Goal: Complete application form

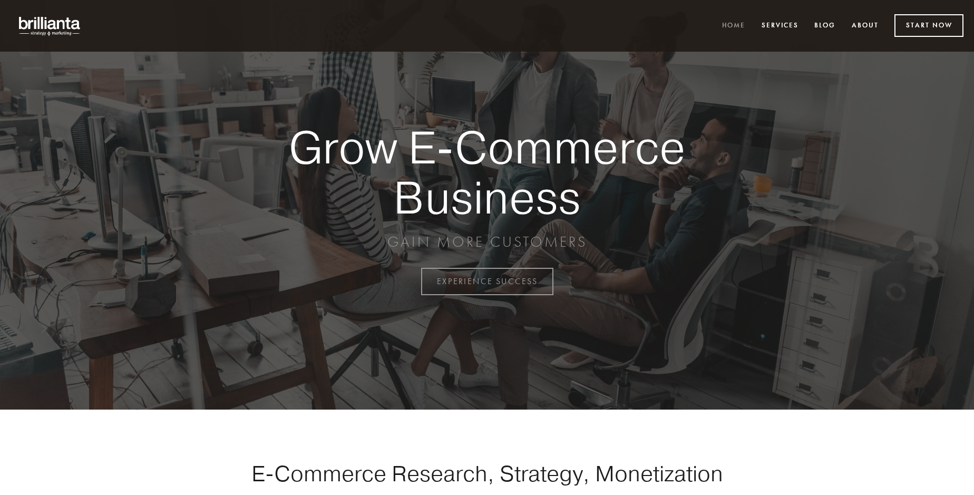
scroll to position [2764, 0]
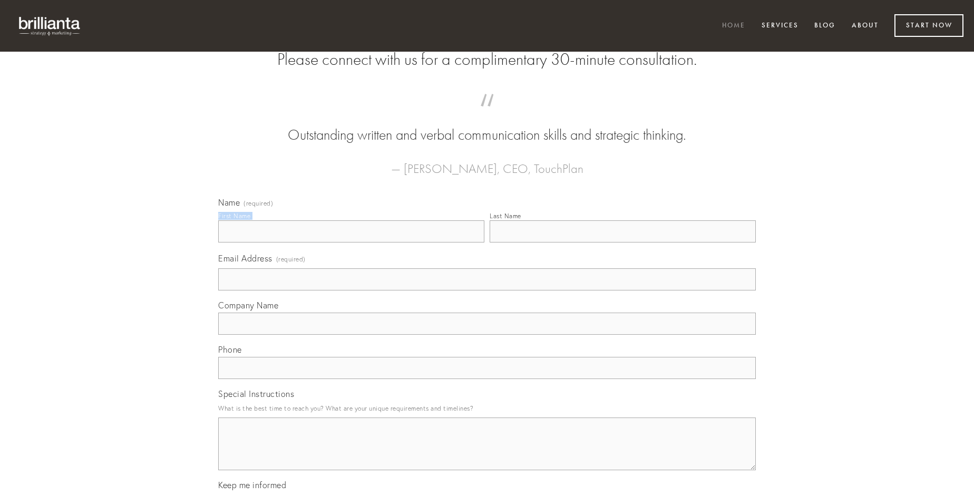
type input "[PERSON_NAME]"
click at [623, 243] on input "Last Name" at bounding box center [623, 231] width 266 height 22
type input "[PERSON_NAME]"
click at [487, 291] on input "Email Address (required)" at bounding box center [487, 279] width 538 height 22
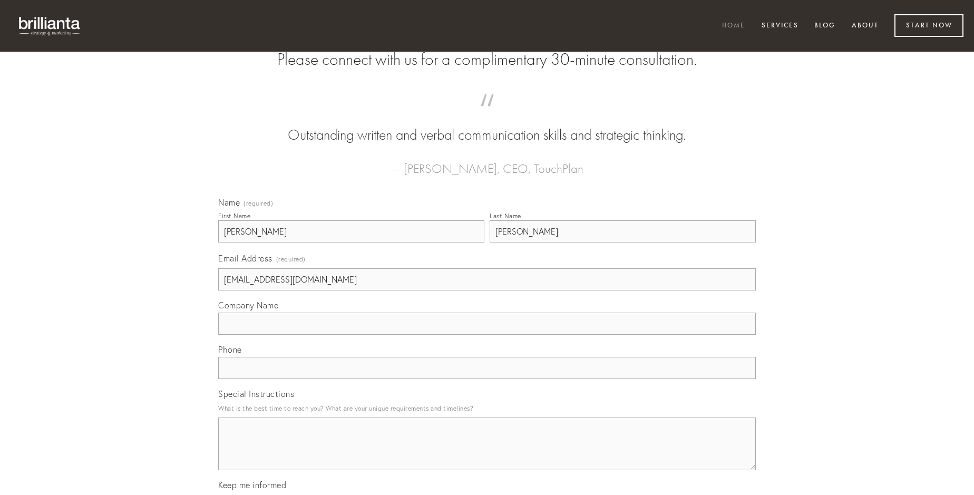
type input "[EMAIL_ADDRESS][DOMAIN_NAME]"
click at [487, 335] on input "Company Name" at bounding box center [487, 324] width 538 height 22
type input "versus"
click at [487, 379] on input "text" at bounding box center [487, 368] width 538 height 22
click at [487, 453] on textarea "Special Instructions" at bounding box center [487, 444] width 538 height 53
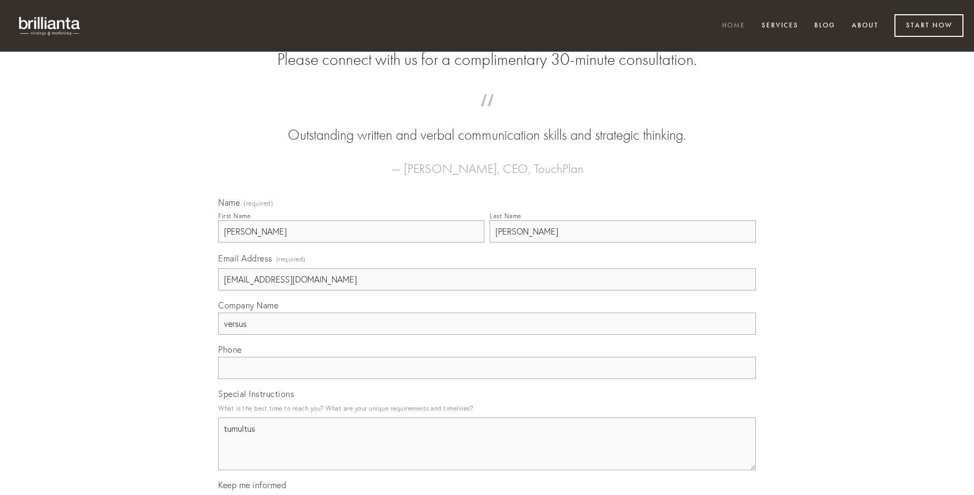
type textarea "tumultus"
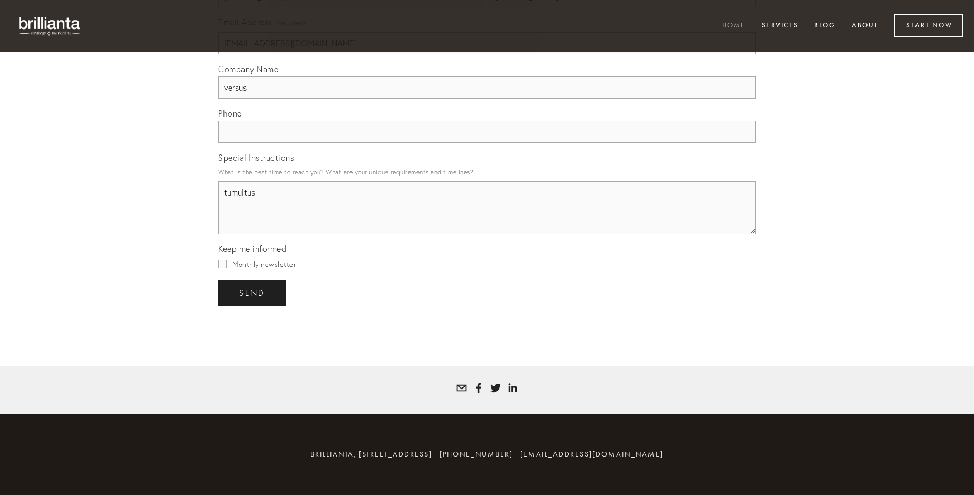
click at [253, 293] on span "send" at bounding box center [252, 292] width 26 height 9
